Goal: Navigation & Orientation: Go to known website

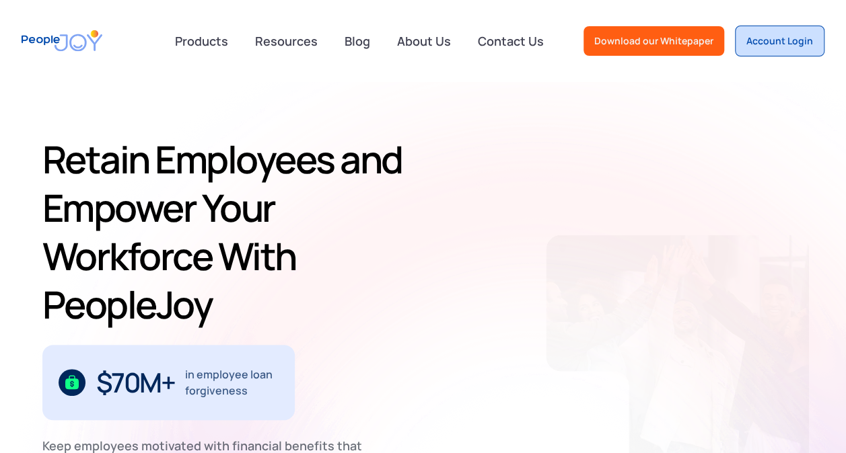
click at [780, 43] on div "Account Login" at bounding box center [779, 40] width 67 height 13
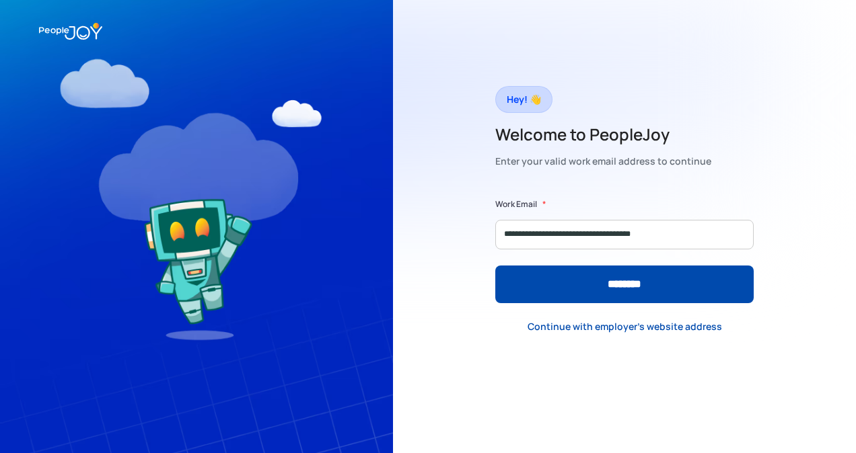
type input "**********"
click at [495, 266] on input "********" at bounding box center [624, 285] width 258 height 38
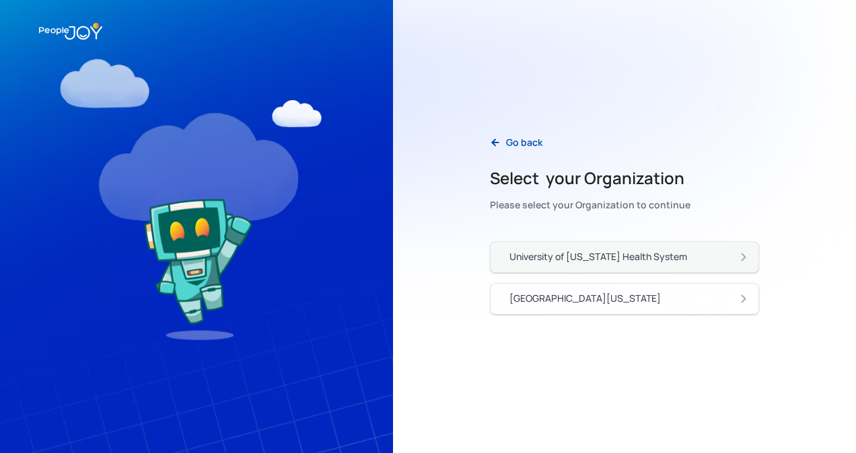
click at [639, 254] on div "University of [US_STATE] Health System" at bounding box center [598, 256] width 178 height 13
